Goal: Information Seeking & Learning: Find specific page/section

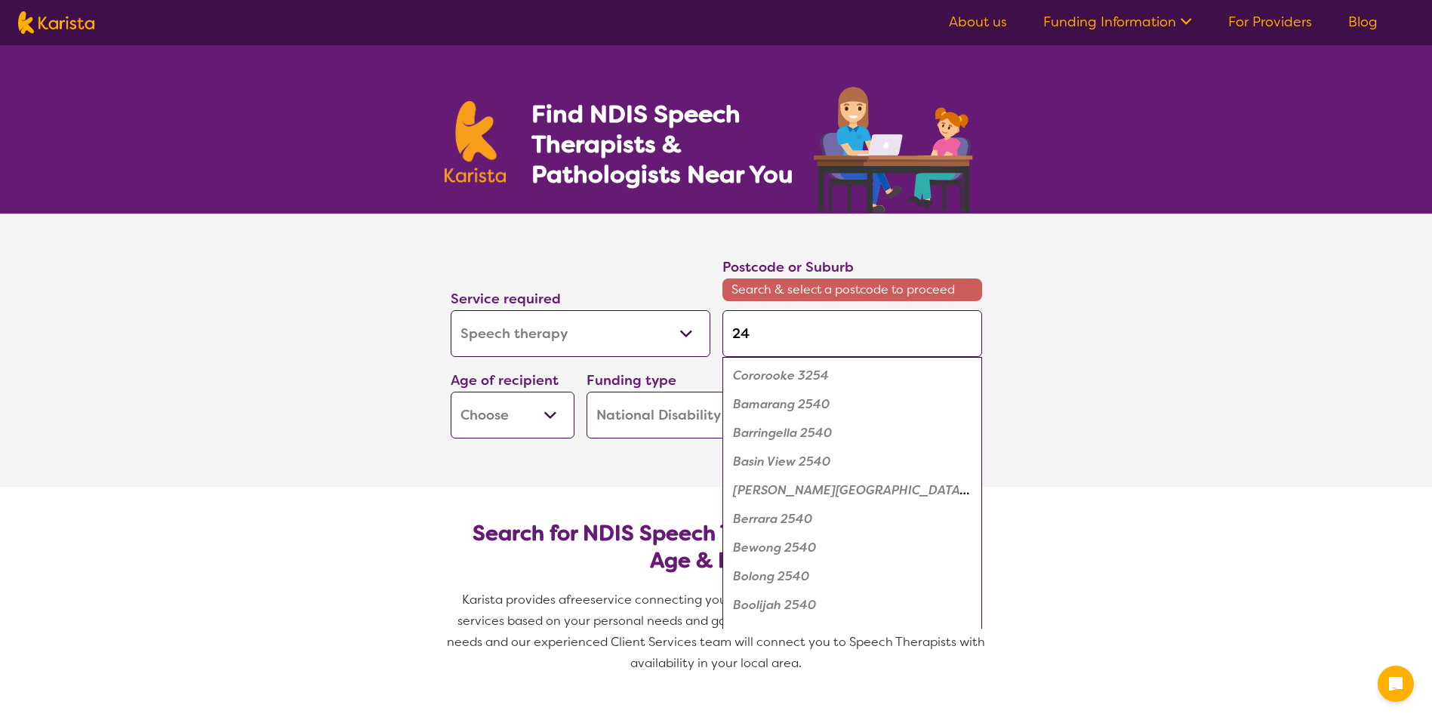
select select "Speech therapy"
select select "NDIS"
select select "Speech therapy"
select select "NDIS"
type input "246"
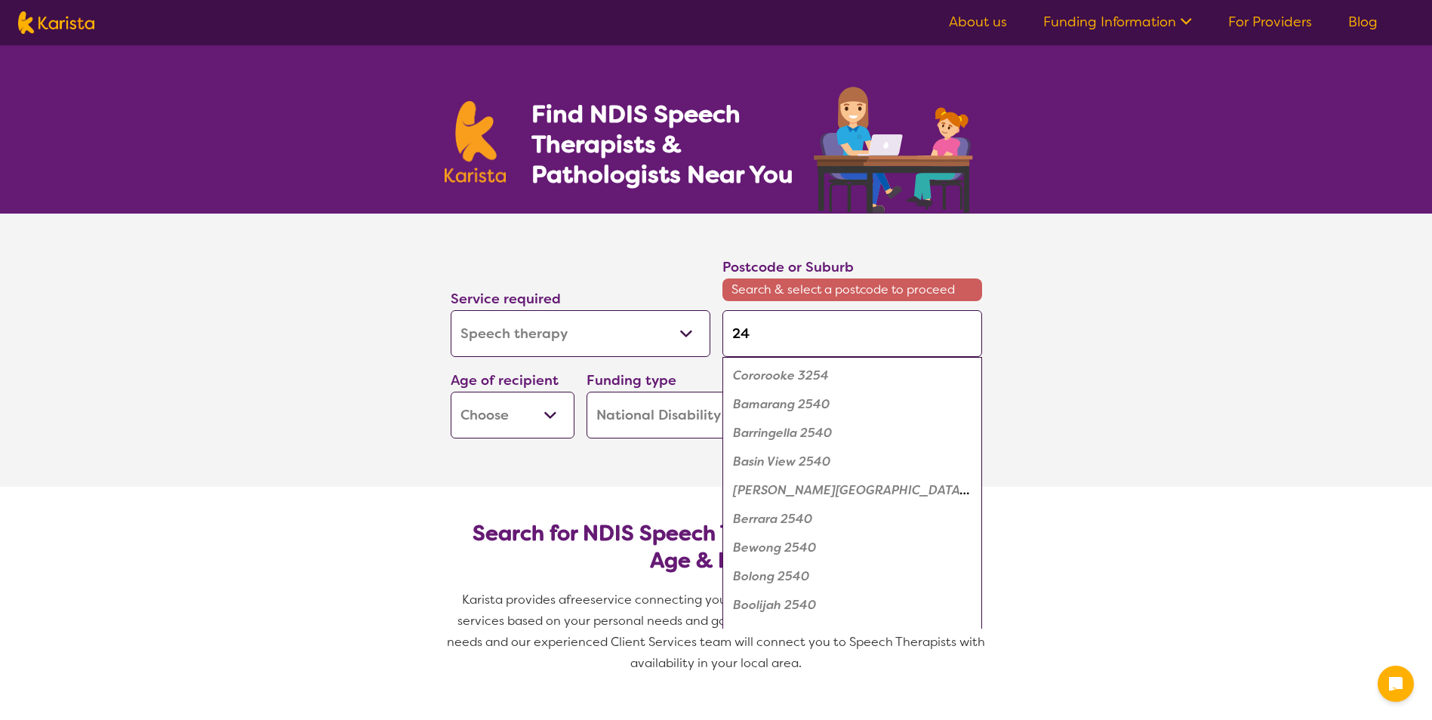
type input "246"
type input "24"
type input "248"
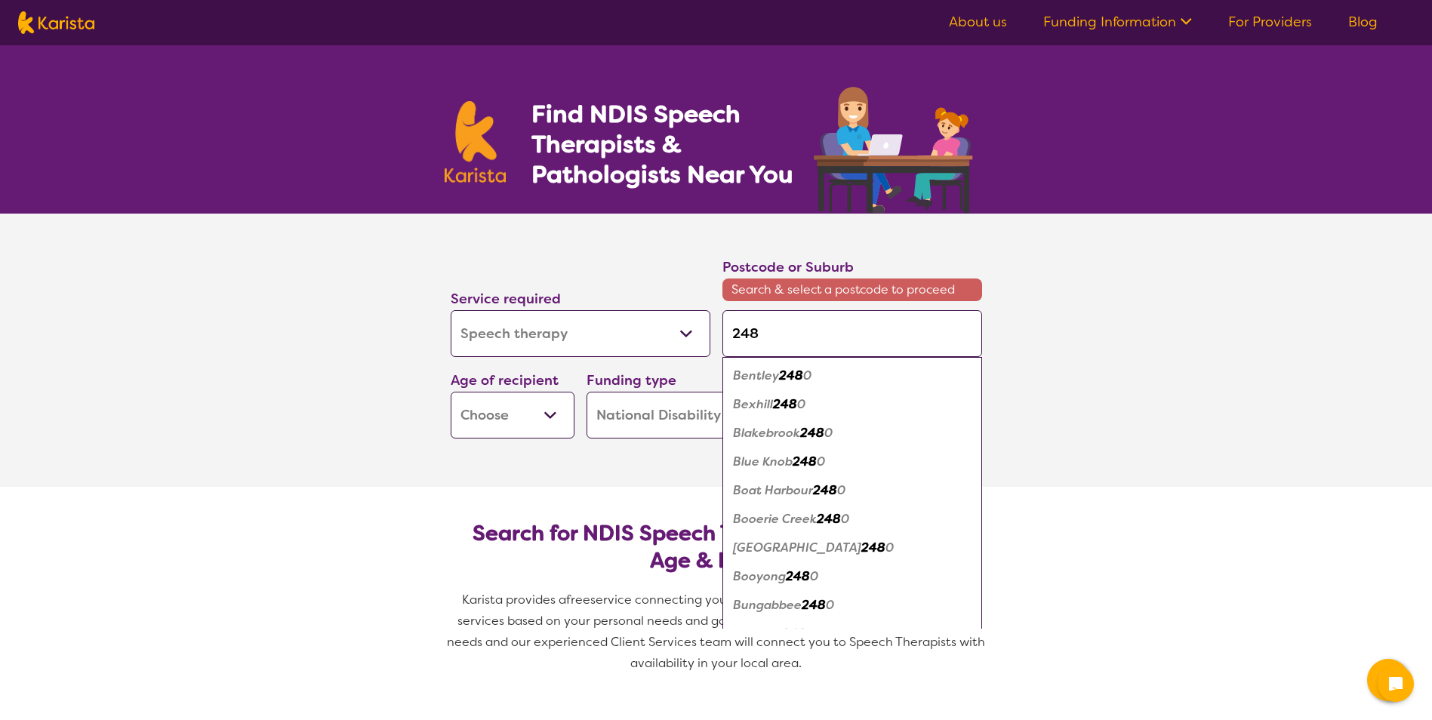
type input "2480"
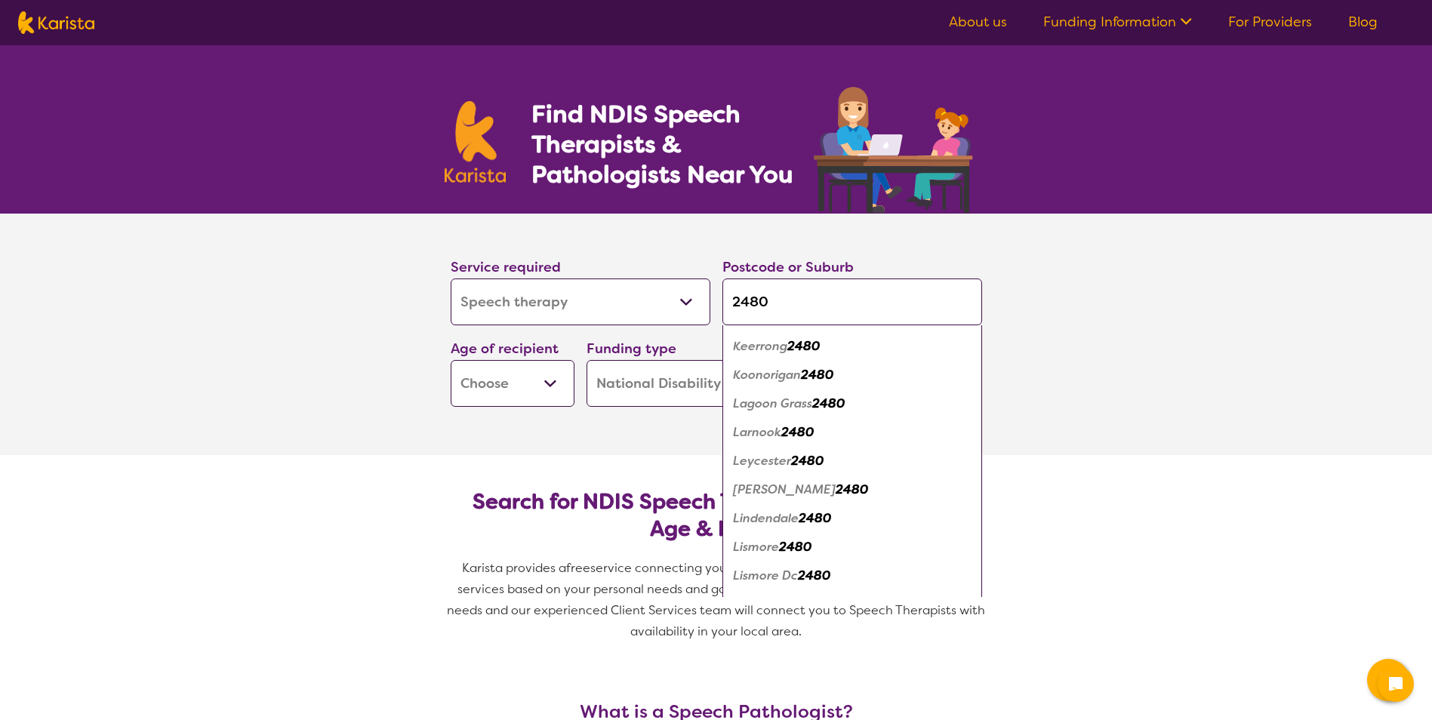
scroll to position [830, 0]
type input "2480"
click at [775, 542] on em "Lismore" at bounding box center [756, 546] width 46 height 16
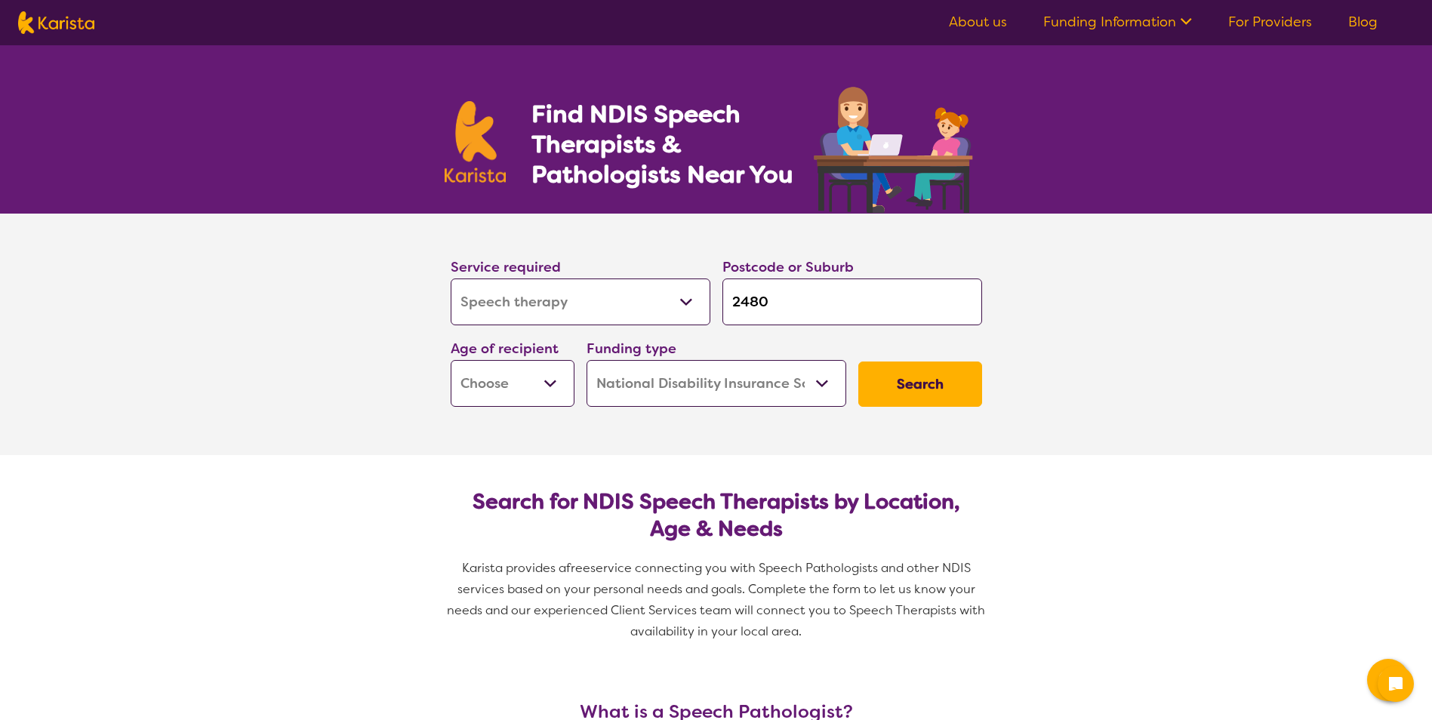
scroll to position [0, 0]
click at [550, 381] on select "Early Childhood - 0 to 9 Child - 10 to 11 Adolescent - 12 to 17 Adult - 18 to 6…" at bounding box center [513, 383] width 124 height 47
select select "AD"
click at [451, 360] on select "Early Childhood - 0 to 9 Child - 10 to 11 Adolescent - 12 to 17 Adult - 18 to 6…" at bounding box center [513, 383] width 124 height 47
select select "AD"
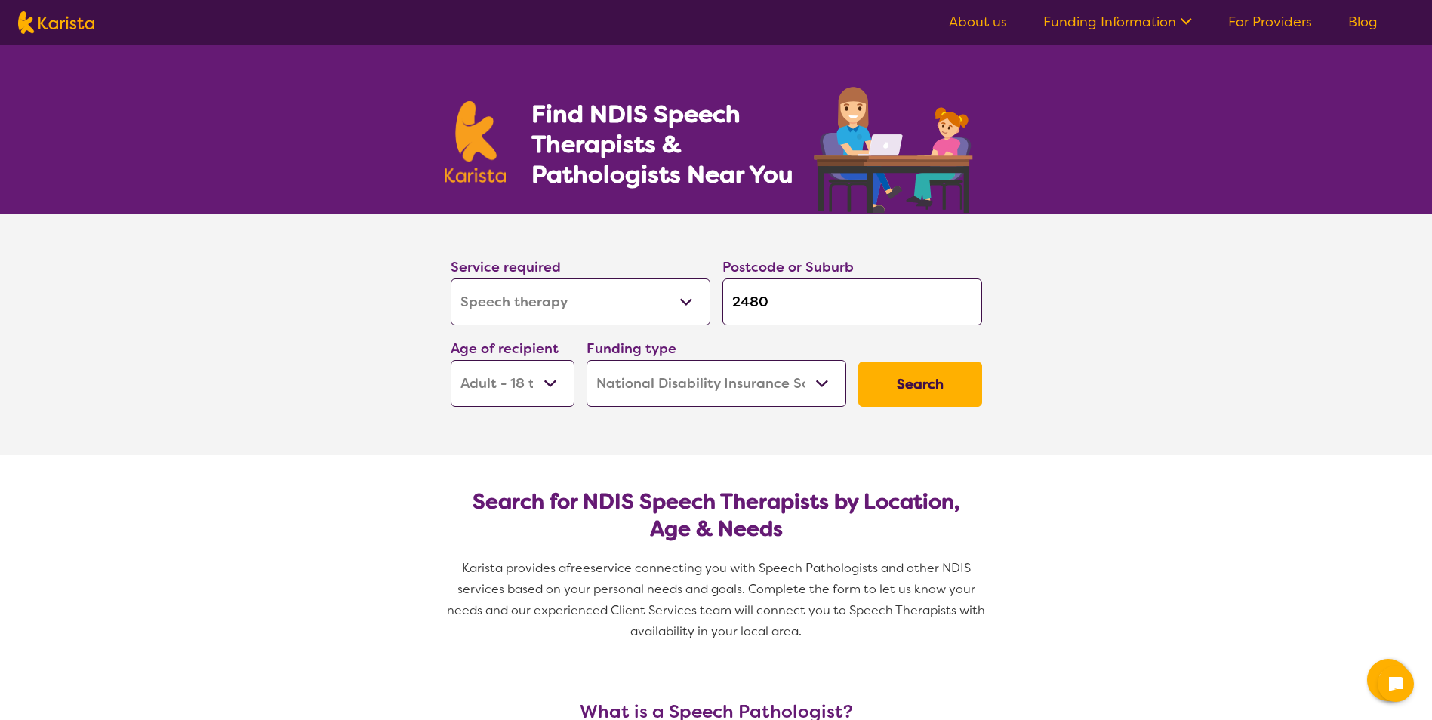
click at [905, 384] on button "Search" at bounding box center [920, 384] width 124 height 45
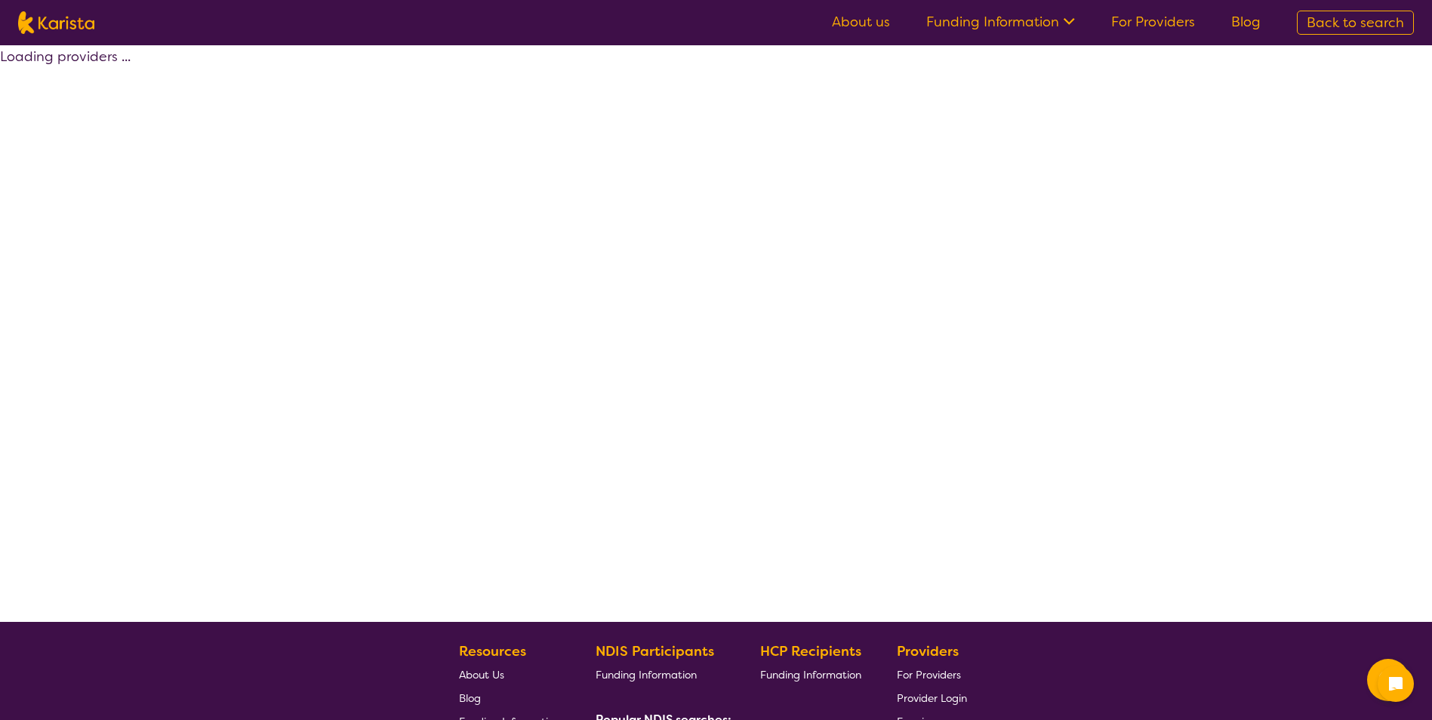
select select "by_score"
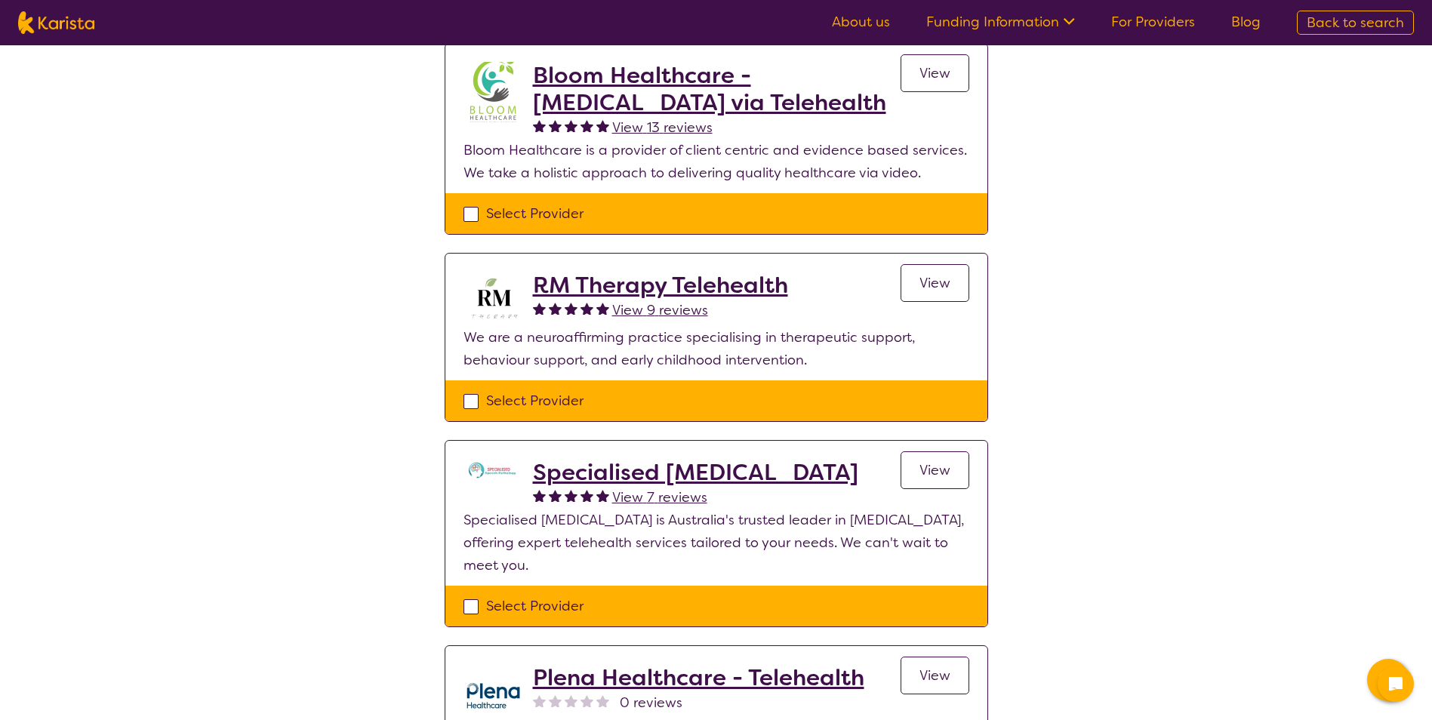
scroll to position [151, 0]
